Goal: Communication & Community: Answer question/provide support

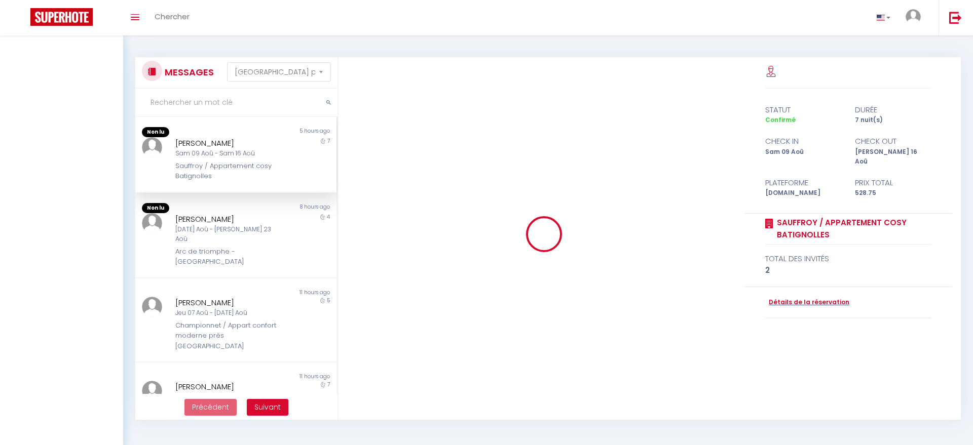
select select "message"
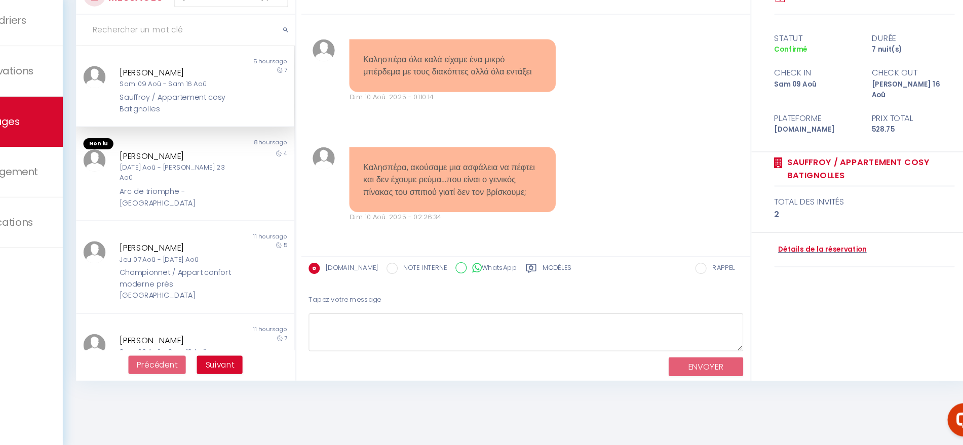
scroll to position [3937, 0]
drag, startPoint x: 566, startPoint y: 185, endPoint x: 386, endPoint y: 164, distance: 181.7
click at [386, 133] on div "Καλησπέρα όλα καλά είχαμε ένα μικρό μπέρδεμα με τους διακόπτες αλλά όλα εντάξει…" at bounding box center [478, 105] width 201 height 58
copy pre "Καλησπέρα όλα καλά είχαμε ένα μικρό μπέρδεμα με τους διακόπτες αλλά όλα εντάξει"
click at [610, 154] on div "Καλησπέρα όλα καλά είχαμε ένα μικρό μπέρδεμα με τους διακόπτες αλλά όλα εντάξει…" at bounding box center [545, 104] width 402 height 98
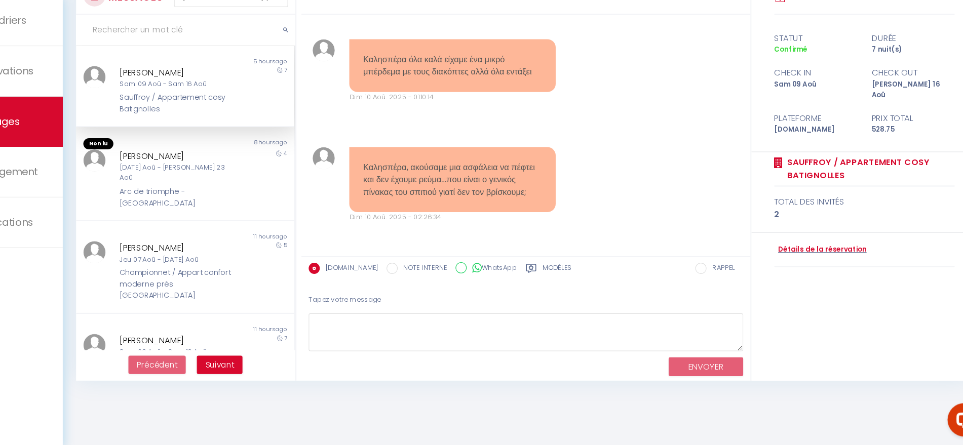
scroll to position [4014, 0]
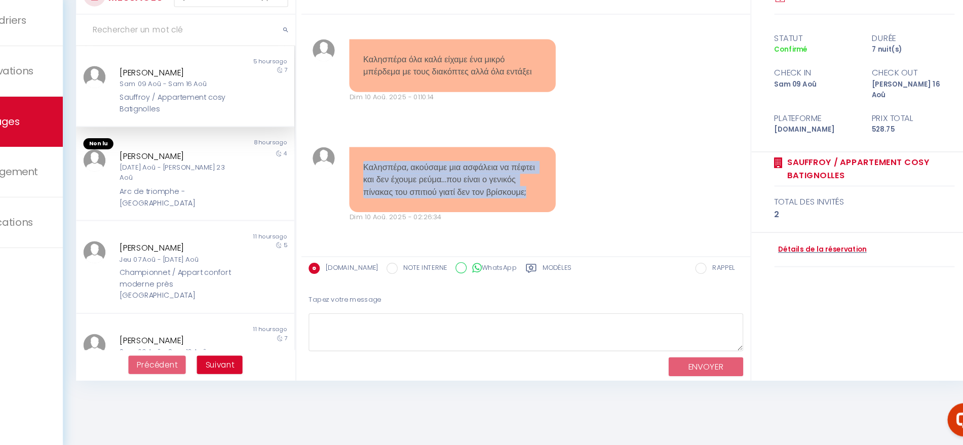
drag, startPoint x: 560, startPoint y: 217, endPoint x: 390, endPoint y: 183, distance: 172.6
click at [390, 183] on div "Καλησπέρα, ακούσαμε μια ασφάλεια να πέφτει και δεν έχουμε ρεύμα…που είναι ο γεν…" at bounding box center [478, 204] width 188 height 60
copy pre "Καλησπέρα, ακούσαμε μια ασφάλεια να πέφτει και δεν έχουμε ρεύμα…που είναι ο γεν…"
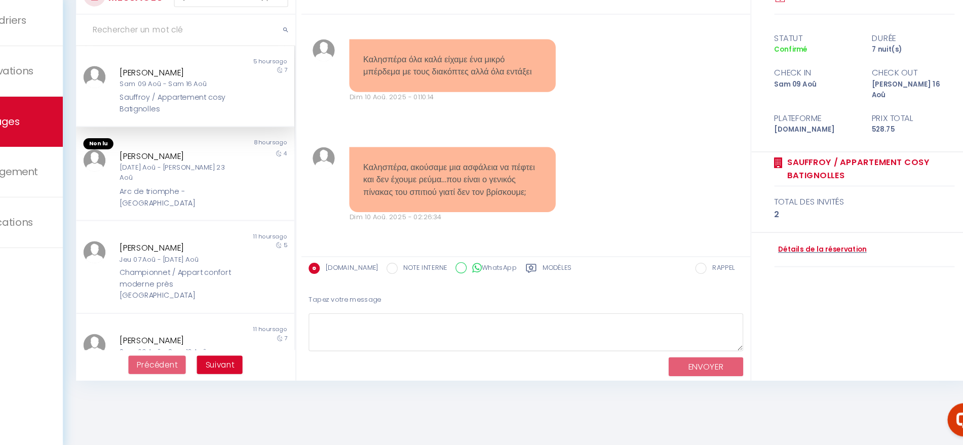
drag, startPoint x: 274, startPoint y: 122, endPoint x: 645, endPoint y: 126, distance: 371.0
click at [645, 126] on div "Καλησπέρα όλα καλά είχαμε ένα μικρό μπέρδεμα με τους διακόπτες αλλά όλα εντάξει…" at bounding box center [545, 104] width 402 height 98
click at [233, 198] on div "[PERSON_NAME] [DATE] Aoû - [PERSON_NAME] 23 Aoû Arc de triomphe - Studio Arc de…" at bounding box center [226, 203] width 116 height 54
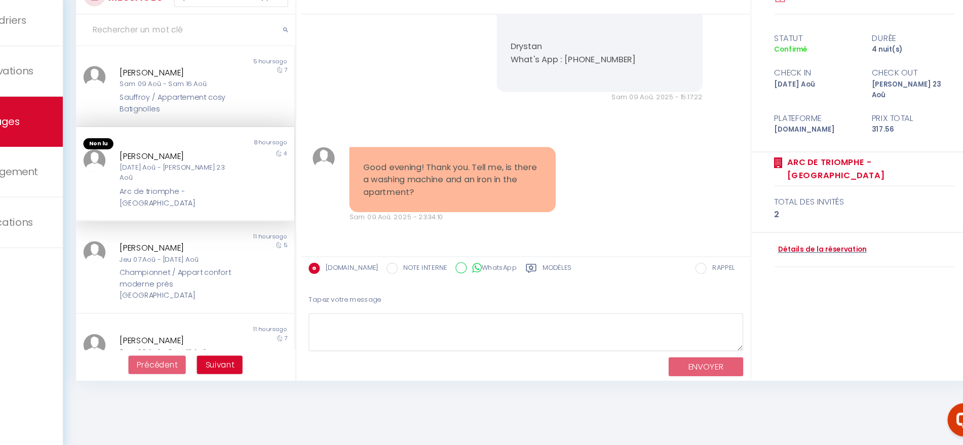
scroll to position [1171, 0]
click at [219, 126] on div "Sauffroy / Appartement cosy Batignolles" at bounding box center [226, 134] width 102 height 21
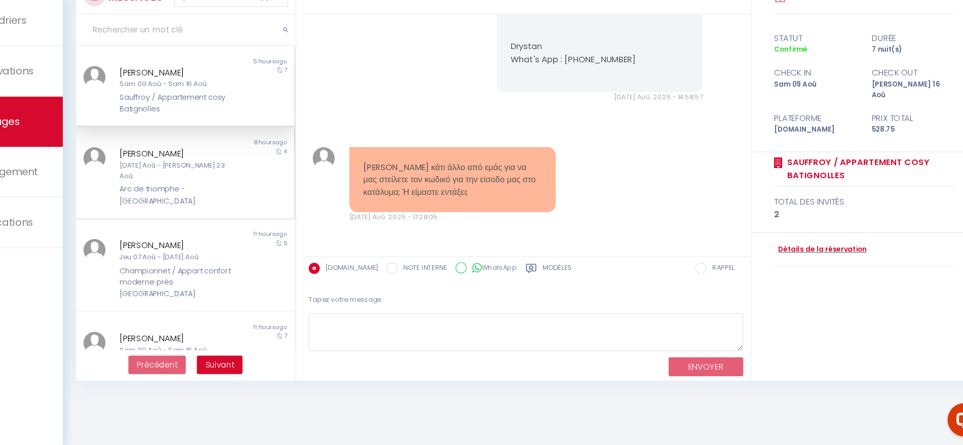
scroll to position [4013, 0]
